Goal: Task Accomplishment & Management: Complete application form

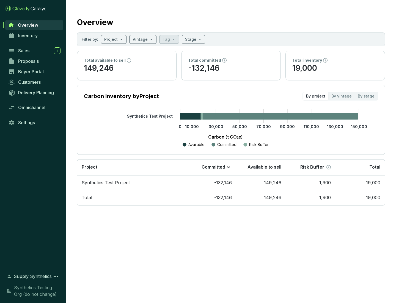
click at [34, 61] on span "Proposals" at bounding box center [28, 61] width 21 height 6
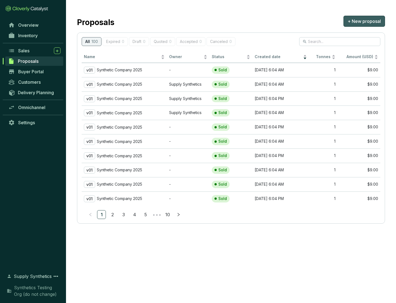
click at [364, 21] on span "+ New proposal" at bounding box center [364, 21] width 33 height 7
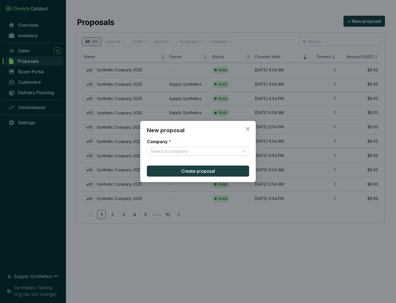
click at [195, 151] on input "Company *" at bounding box center [195, 151] width 90 height 8
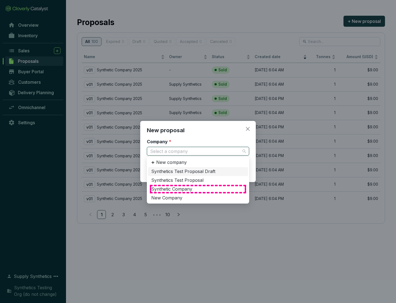
click at [198, 189] on div "Synthetic Company" at bounding box center [198, 189] width 94 height 6
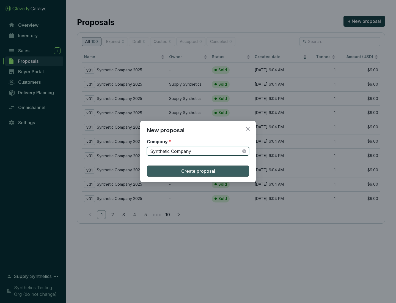
click at [198, 171] on span "Create proposal" at bounding box center [198, 171] width 34 height 7
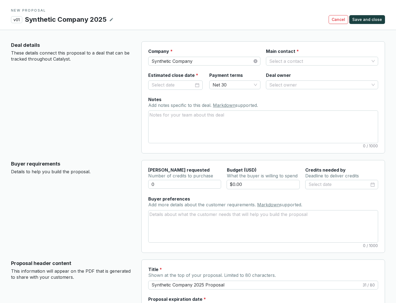
click at [319, 61] on input "Main contact *" at bounding box center [319, 61] width 100 height 8
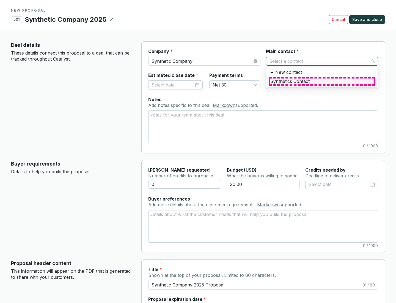
click at [322, 81] on div "Synthetics Contact" at bounding box center [322, 81] width 103 height 6
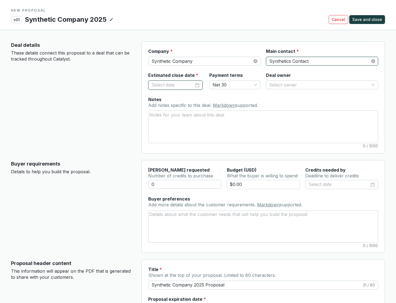
click at [173, 85] on input "Estimated close date *" at bounding box center [173, 84] width 42 height 7
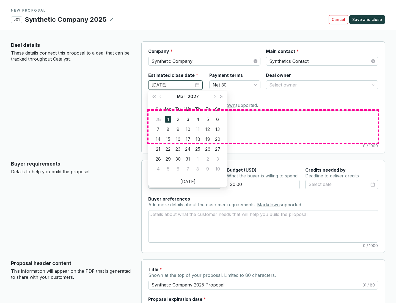
type input "[DATE]"
click at [263, 127] on textarea "Notes Add notes specific to this deal. Markdown supported." at bounding box center [264, 127] width 230 height 32
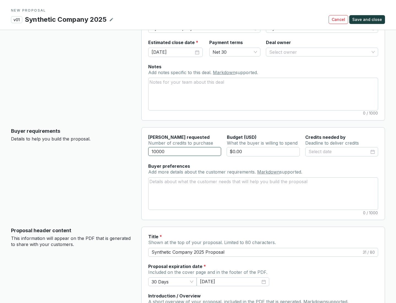
scroll to position [33, 0]
type input "10000"
type input "$0.00"
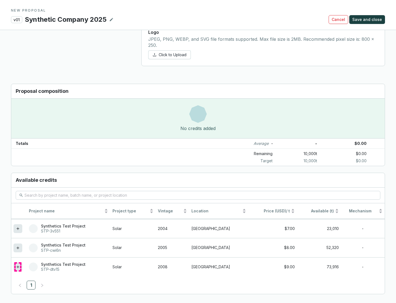
click at [18, 267] on icon at bounding box center [18, 266] width 2 height 2
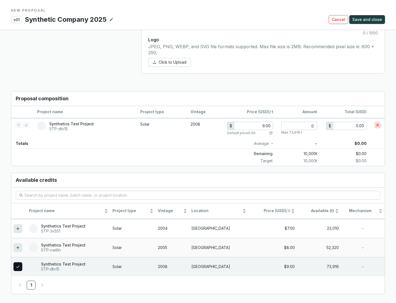
scroll to position [316, 0]
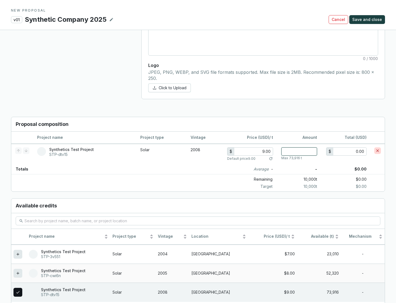
type input "1"
type input "9.00"
type input "1"
click at [368, 20] on span "Save and close" at bounding box center [368, 20] width 30 height 6
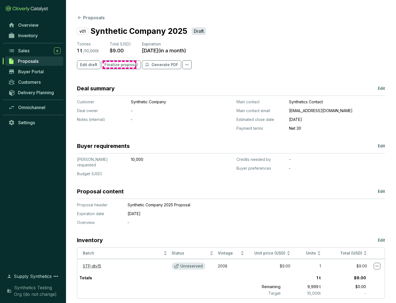
click at [119, 65] on span "Finalize proposal" at bounding box center [121, 65] width 33 height 6
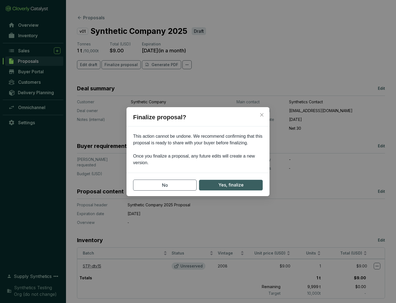
click at [231, 185] on span "Yes, finalize" at bounding box center [230, 184] width 25 height 7
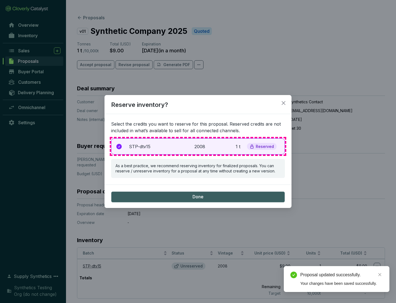
click at [198, 146] on p "2008" at bounding box center [201, 146] width 12 height 7
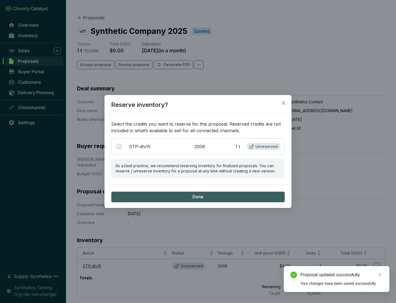
click at [198, 196] on span "Done" at bounding box center [198, 197] width 11 height 6
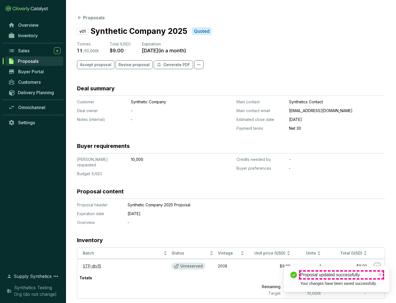
click at [342, 275] on div "Proposal updated successfully." at bounding box center [341, 274] width 83 height 7
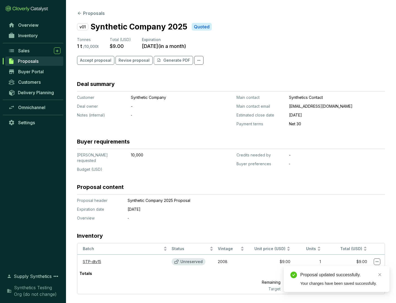
click at [377, 261] on icon at bounding box center [377, 261] width 3 height 1
click at [360, 268] on div "Proposal updated successfully. Your changes have been saved successfully." at bounding box center [337, 279] width 106 height 26
click at [342, 275] on div "Proposal updated successfully." at bounding box center [341, 274] width 83 height 7
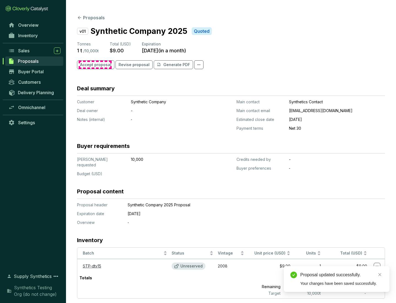
click at [95, 65] on span "Accept proposal" at bounding box center [95, 65] width 31 height 6
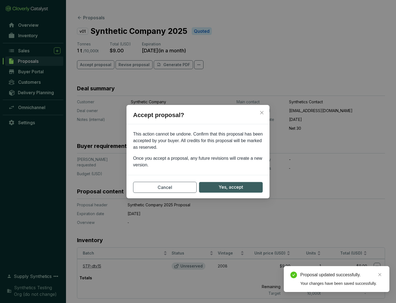
click at [231, 187] on span "Yes, accept" at bounding box center [231, 187] width 24 height 7
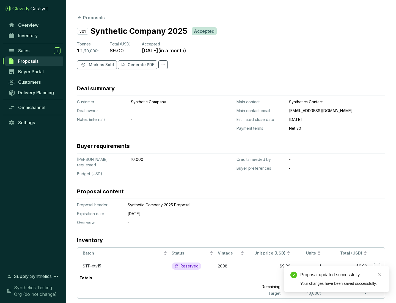
click at [101, 65] on span "Mark as Sold" at bounding box center [101, 65] width 25 height 6
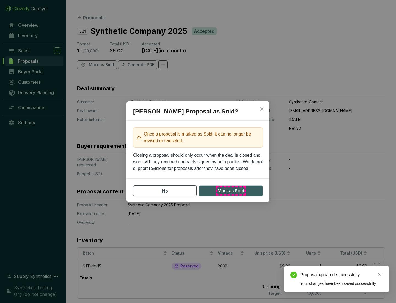
click at [231, 190] on span "Mark as Sold" at bounding box center [231, 190] width 27 height 7
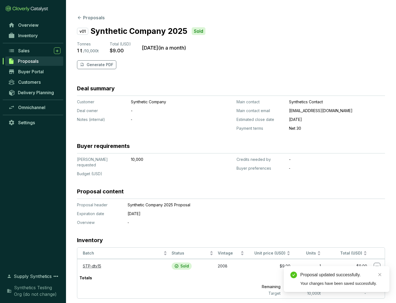
click at [99, 65] on p "Generate PDF" at bounding box center [100, 65] width 27 height 6
click at [342, 275] on div "Proposal updated successfully." at bounding box center [341, 274] width 83 height 7
